Goal: Obtain resource: Obtain resource

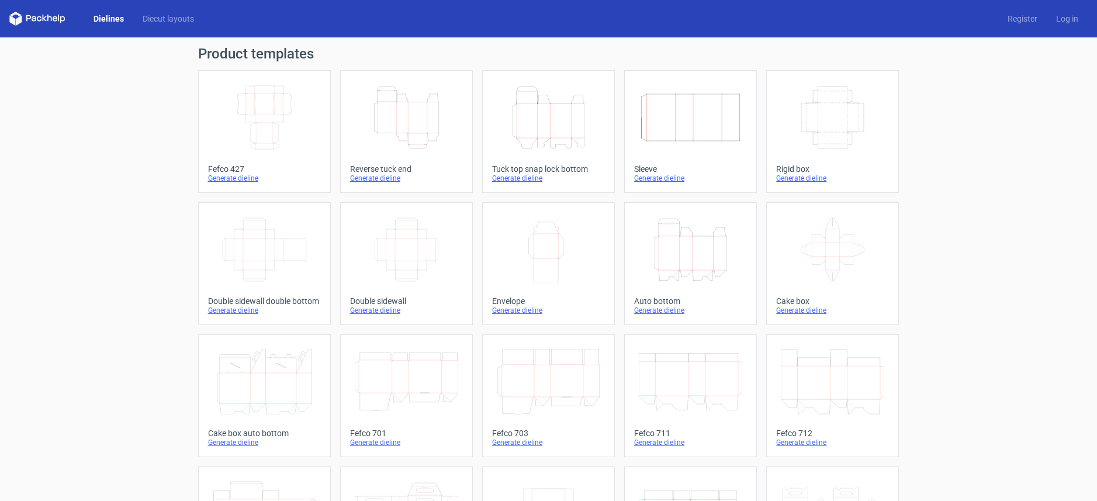
click at [546, 123] on icon "Height Depth Width" at bounding box center [548, 117] width 103 height 65
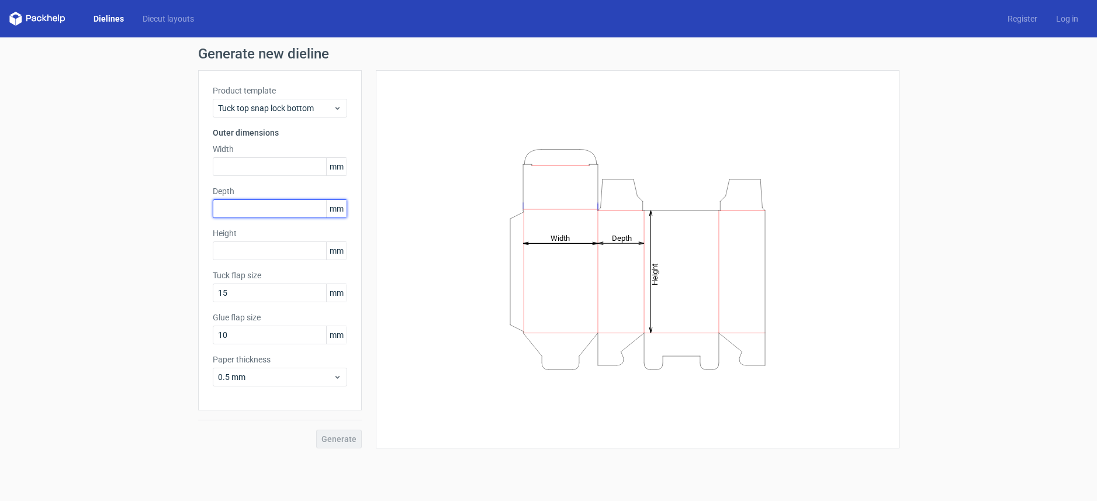
click at [268, 209] on input "text" at bounding box center [280, 208] width 134 height 19
type input "68"
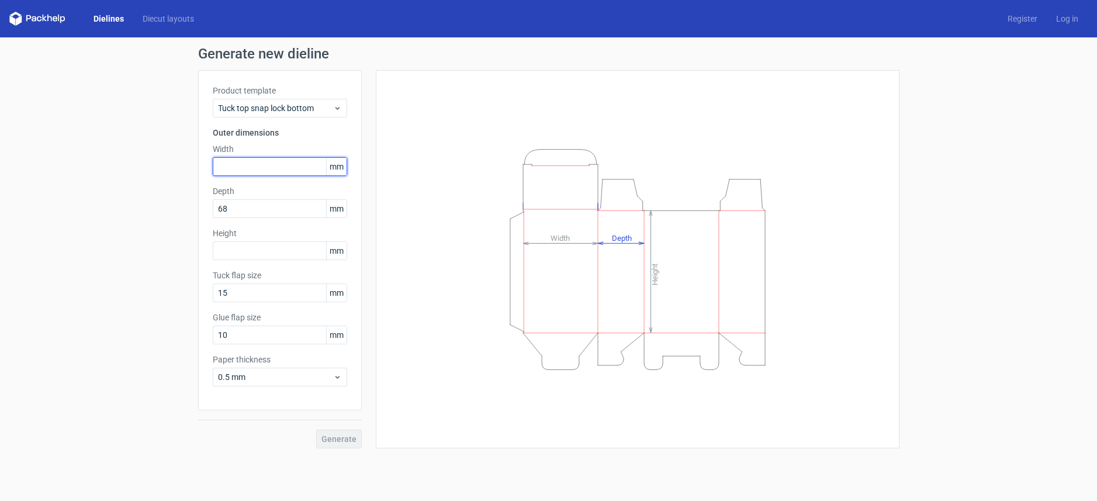
click at [273, 167] on input "text" at bounding box center [280, 166] width 134 height 19
type input "155"
drag, startPoint x: 256, startPoint y: 251, endPoint x: 274, endPoint y: 251, distance: 17.5
click at [257, 251] on input "text" at bounding box center [280, 250] width 134 height 19
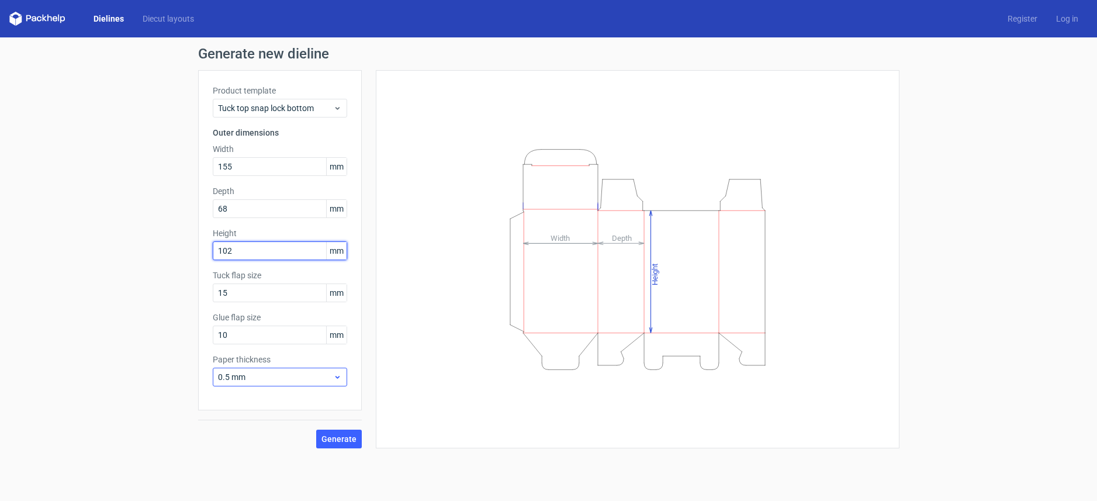
type input "102"
click at [336, 379] on icon at bounding box center [337, 376] width 9 height 9
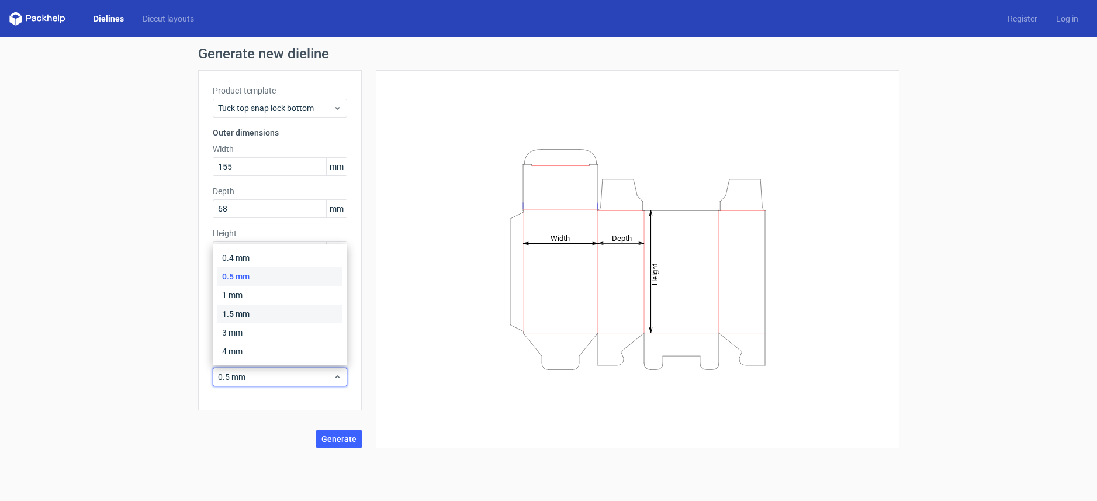
click at [308, 317] on div "1.5 mm" at bounding box center [279, 313] width 125 height 19
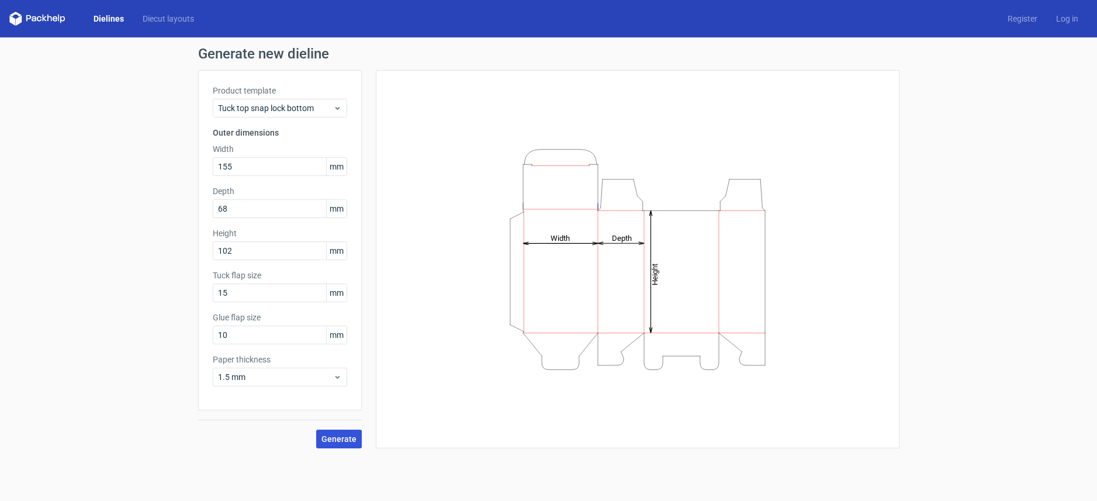
click at [342, 441] on span "Generate" at bounding box center [338, 439] width 35 height 8
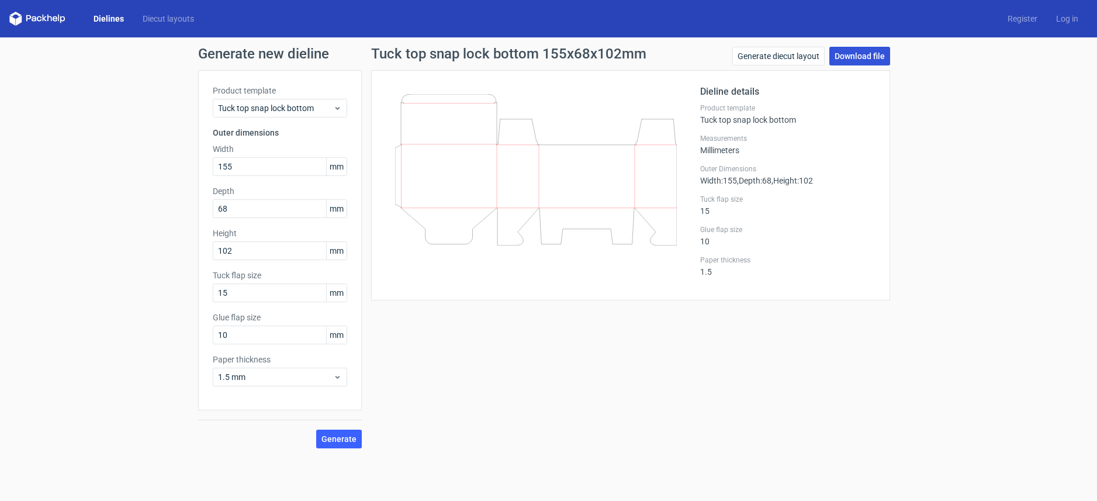
click at [854, 58] on link "Download file" at bounding box center [859, 56] width 61 height 19
click at [705, 397] on div "Tuck top snap lock bottom 155x68x102mm Generate diecut layout Download file Die…" at bounding box center [631, 248] width 538 height 402
click at [798, 58] on link "Generate diecut layout" at bounding box center [778, 56] width 92 height 19
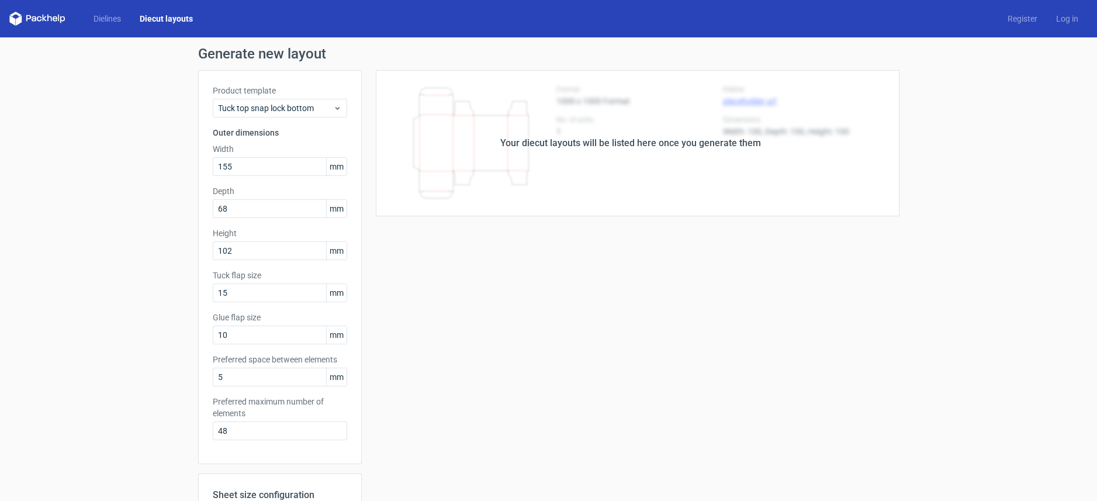
click at [854, 290] on div "Your diecut layouts will be listed here once you generate them Height Depth Wid…" at bounding box center [631, 387] width 538 height 634
drag, startPoint x: 26, startPoint y: 71, endPoint x: 16, endPoint y: 20, distance: 52.3
click at [26, 71] on div "Generate new layout Product template Tuck top snap lock bottom Outer dimensions…" at bounding box center [548, 375] width 1097 height 676
